Goal: Information Seeking & Learning: Learn about a topic

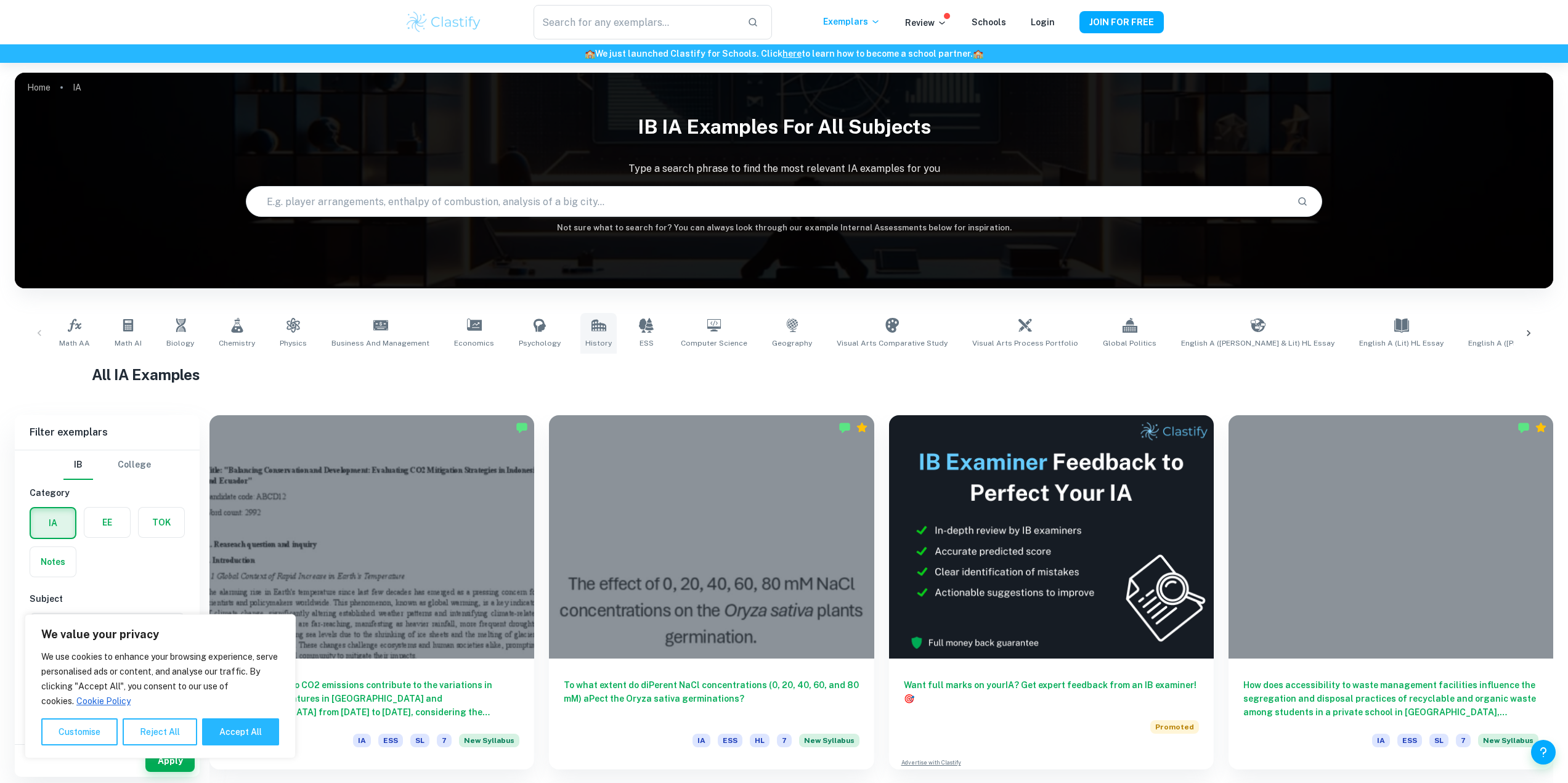
click at [592, 319] on icon at bounding box center [599, 325] width 15 height 15
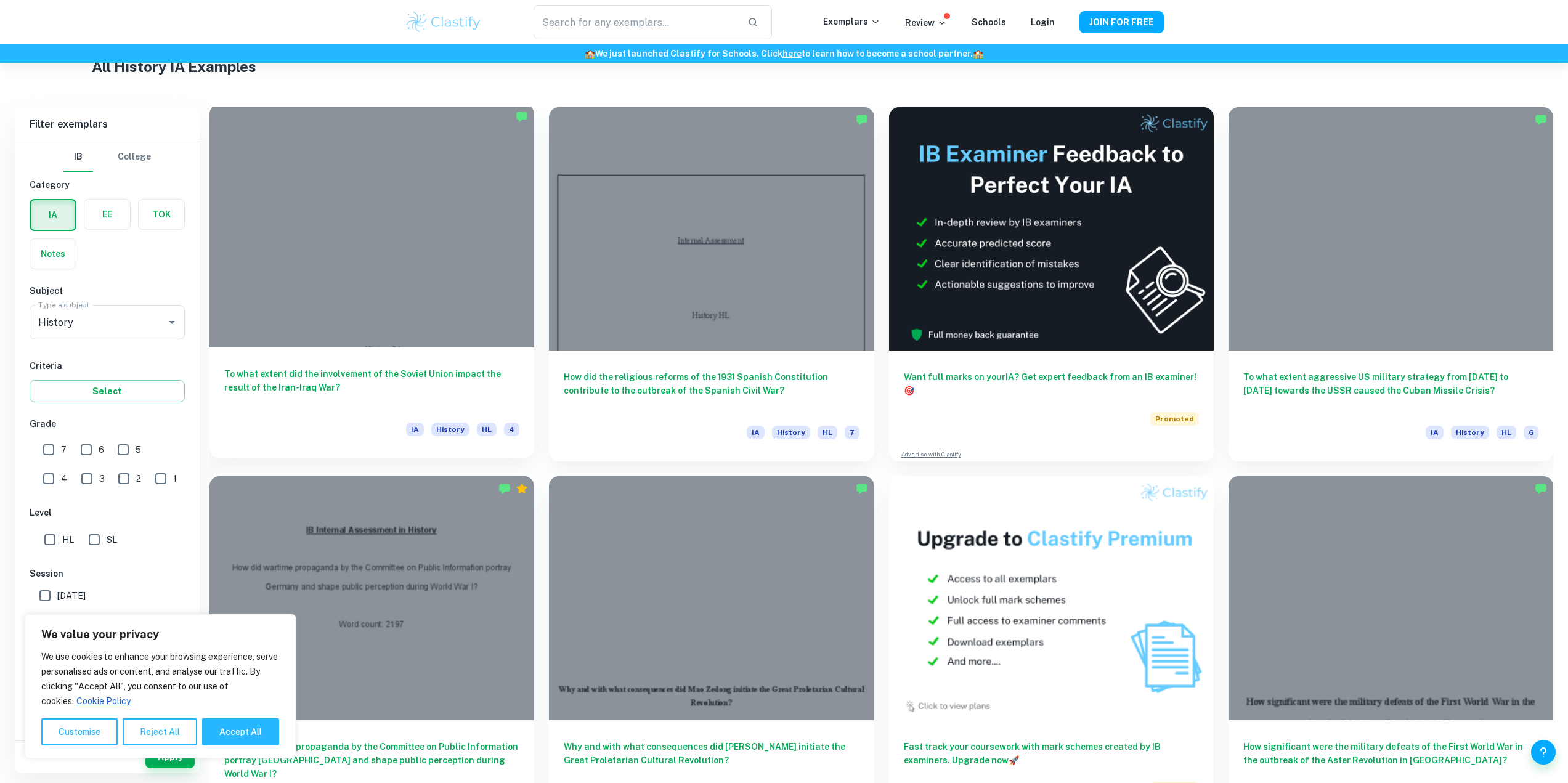
scroll to position [184, 0]
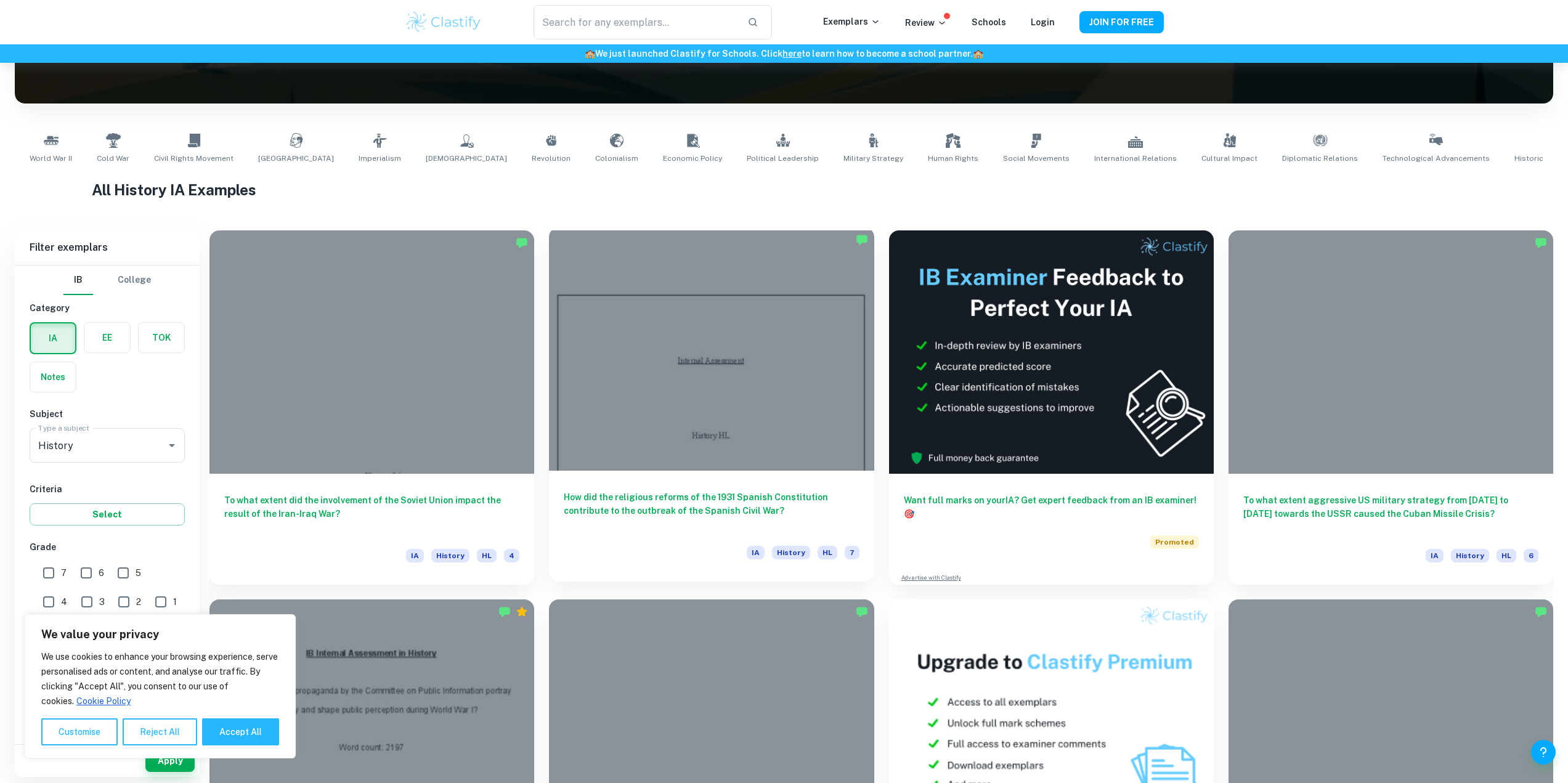
click at [652, 487] on div "How did the religious reforms of the 1931 Spanish Constitution contribute to th…" at bounding box center [710, 526] width 325 height 111
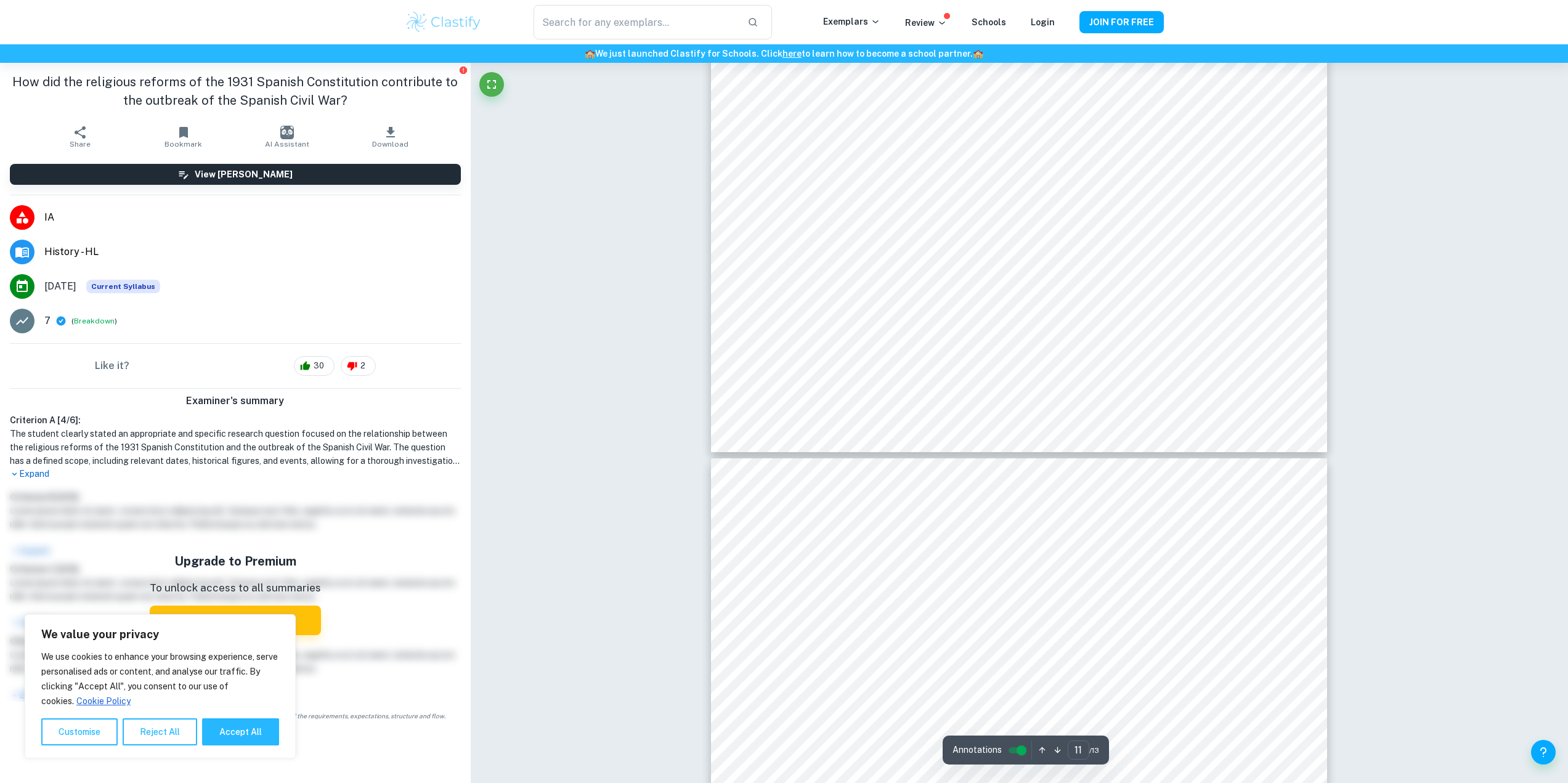
type input "12"
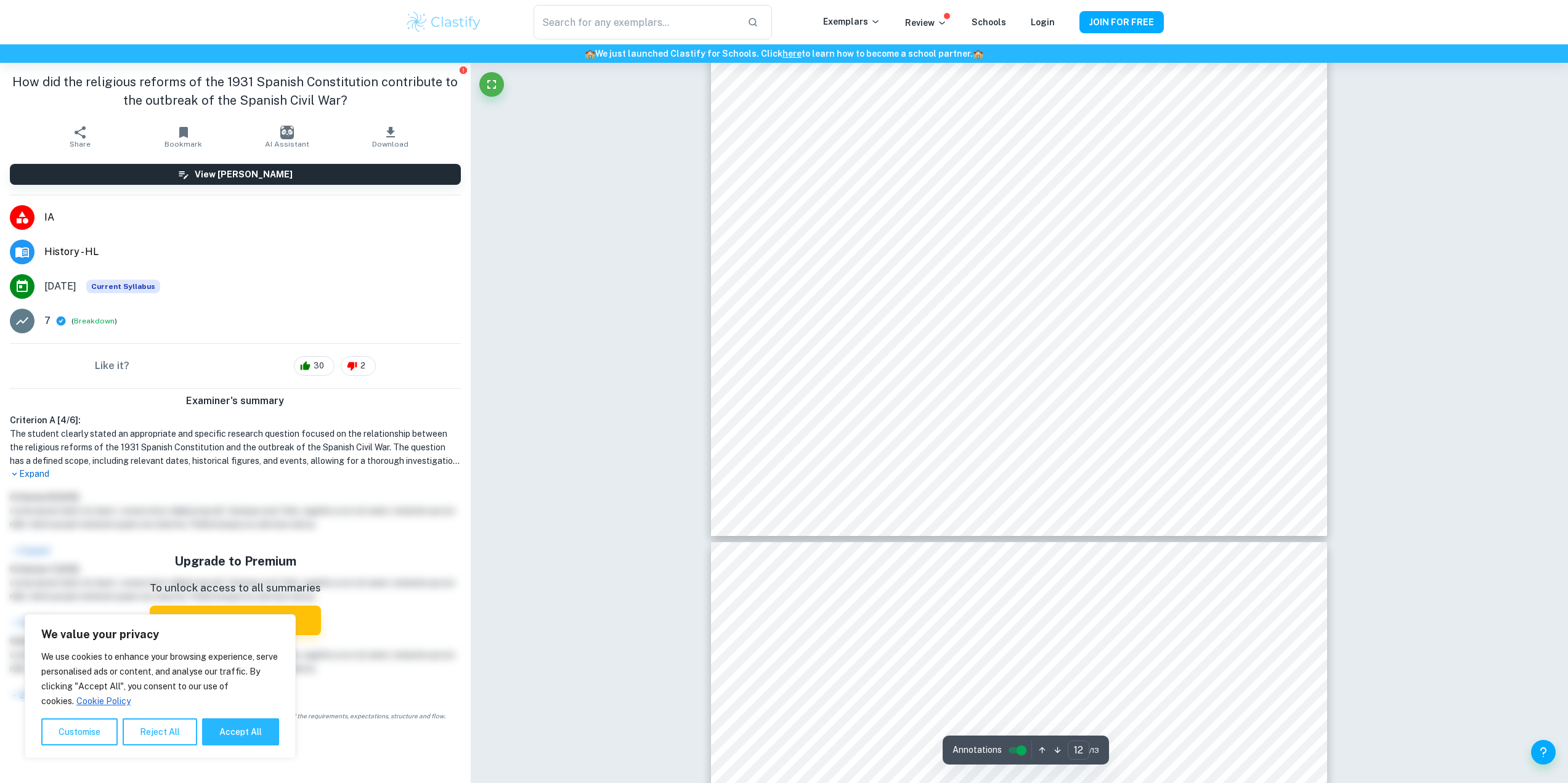
scroll to position [10471, 0]
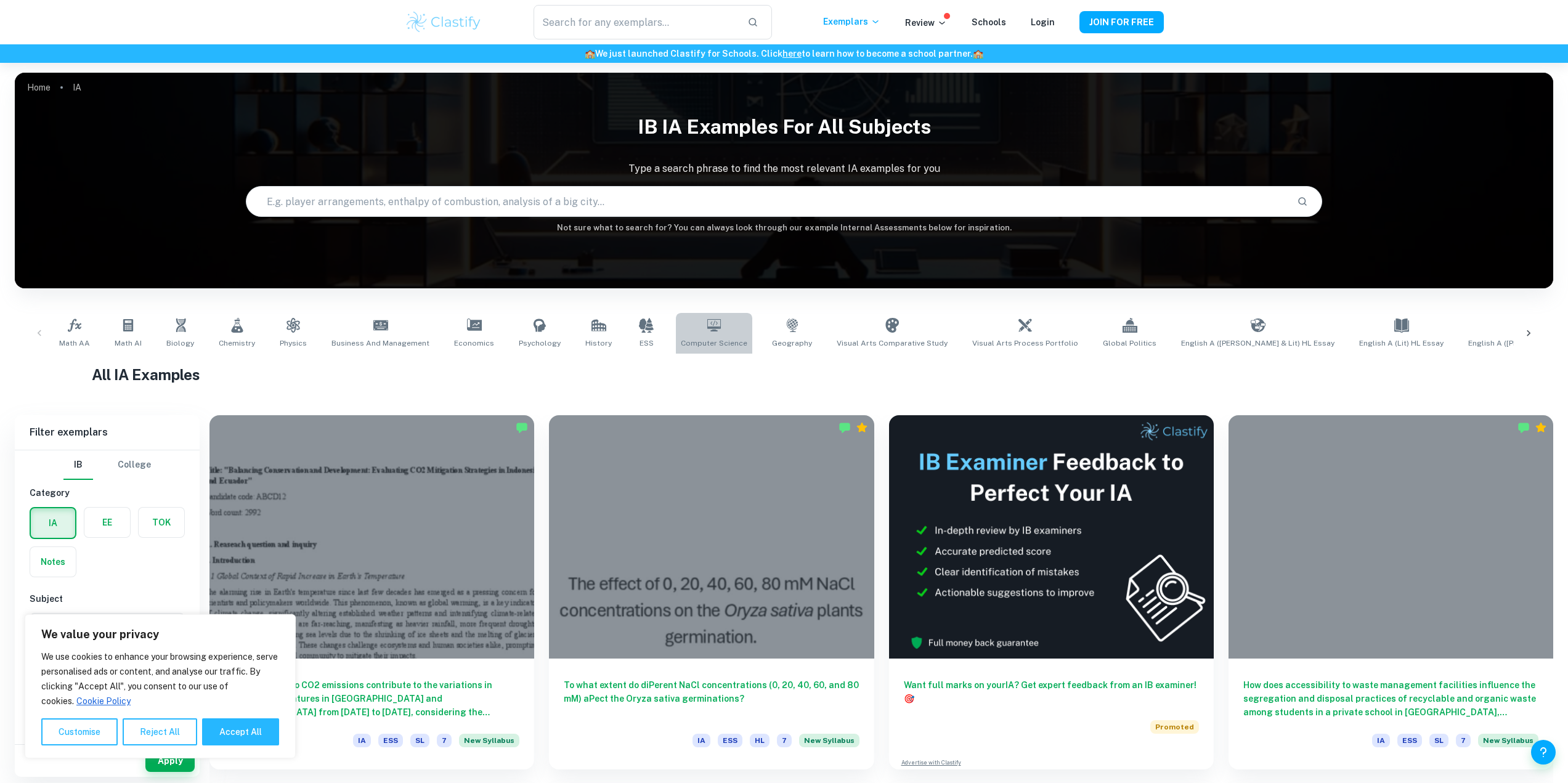
click at [700, 334] on link "Computer Science" at bounding box center [714, 333] width 77 height 40
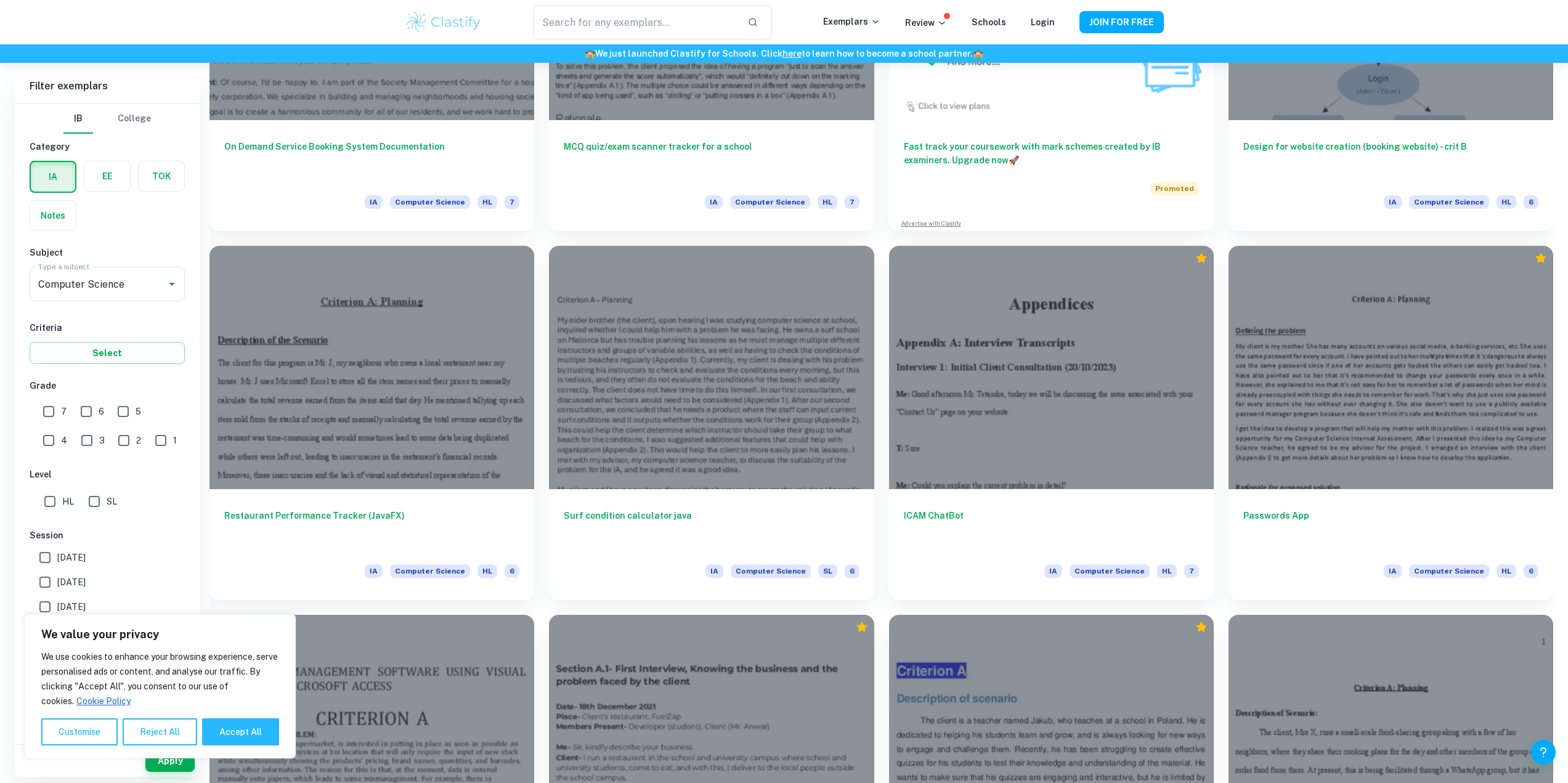
scroll to position [924, 0]
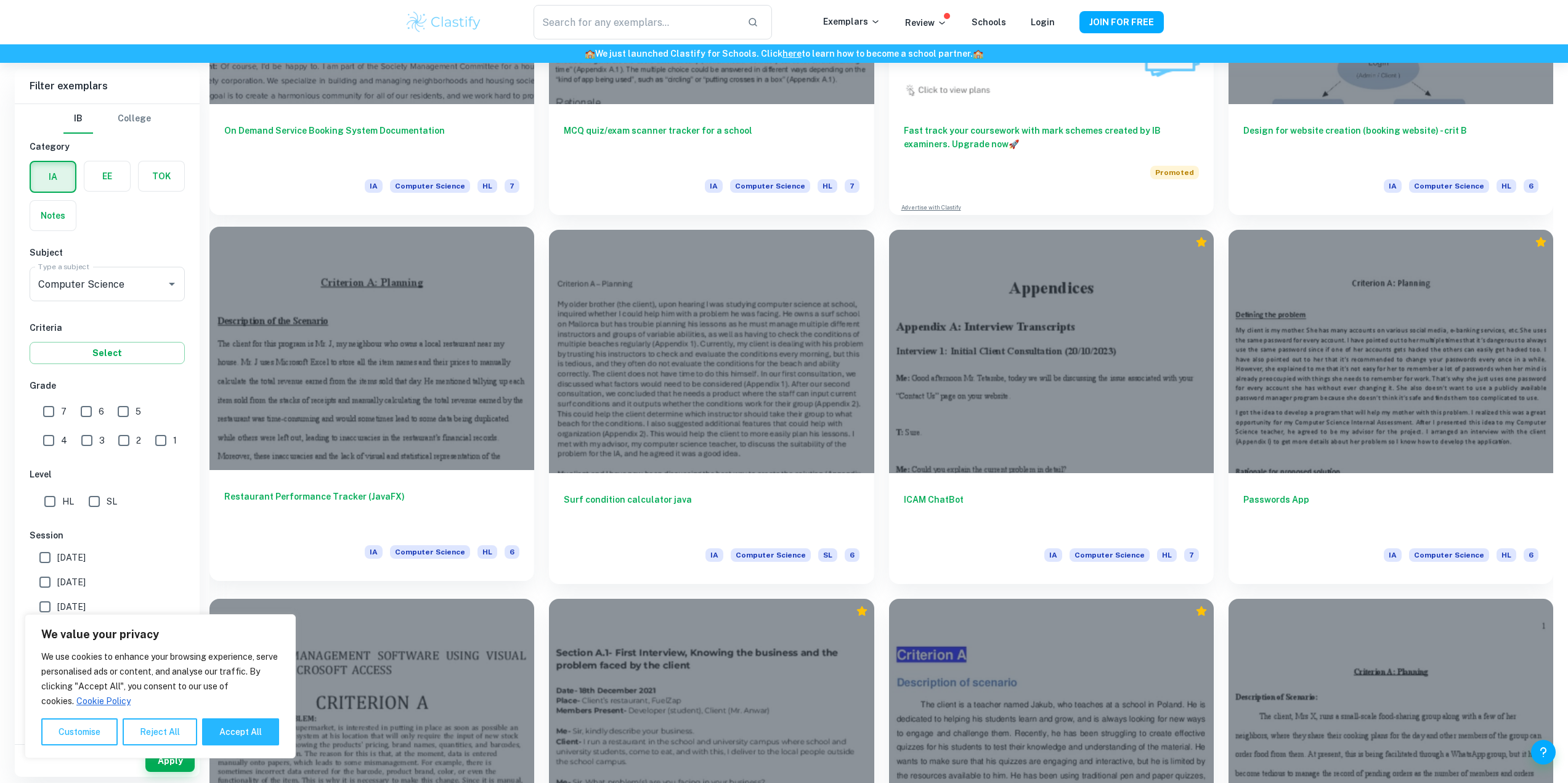
click at [393, 500] on h6 "Restaurant Performance Tracker (JavaFX)" at bounding box center [372, 509] width 295 height 40
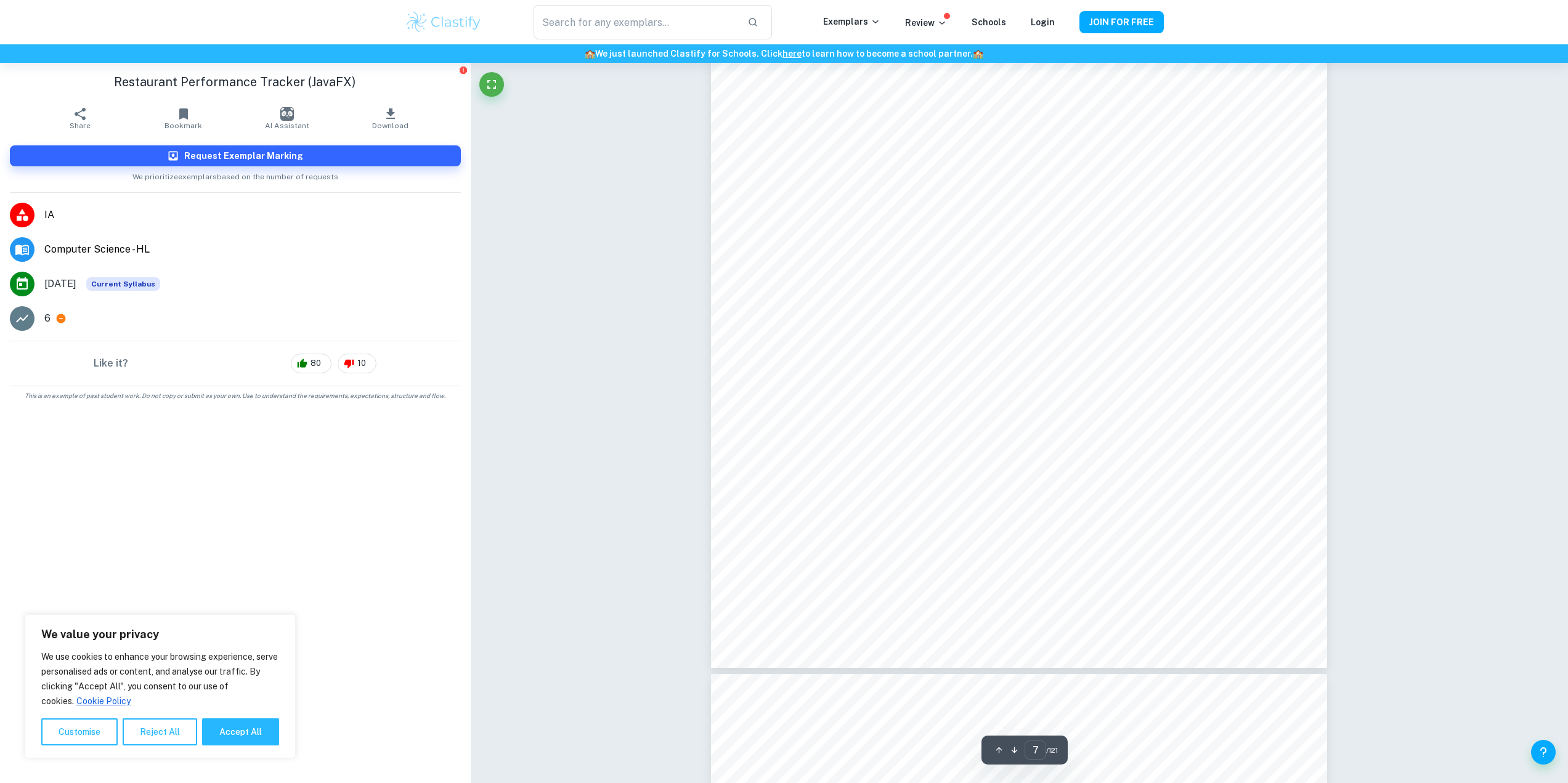
scroll to position [6037, 0]
type input "8"
